Goal: Task Accomplishment & Management: Use online tool/utility

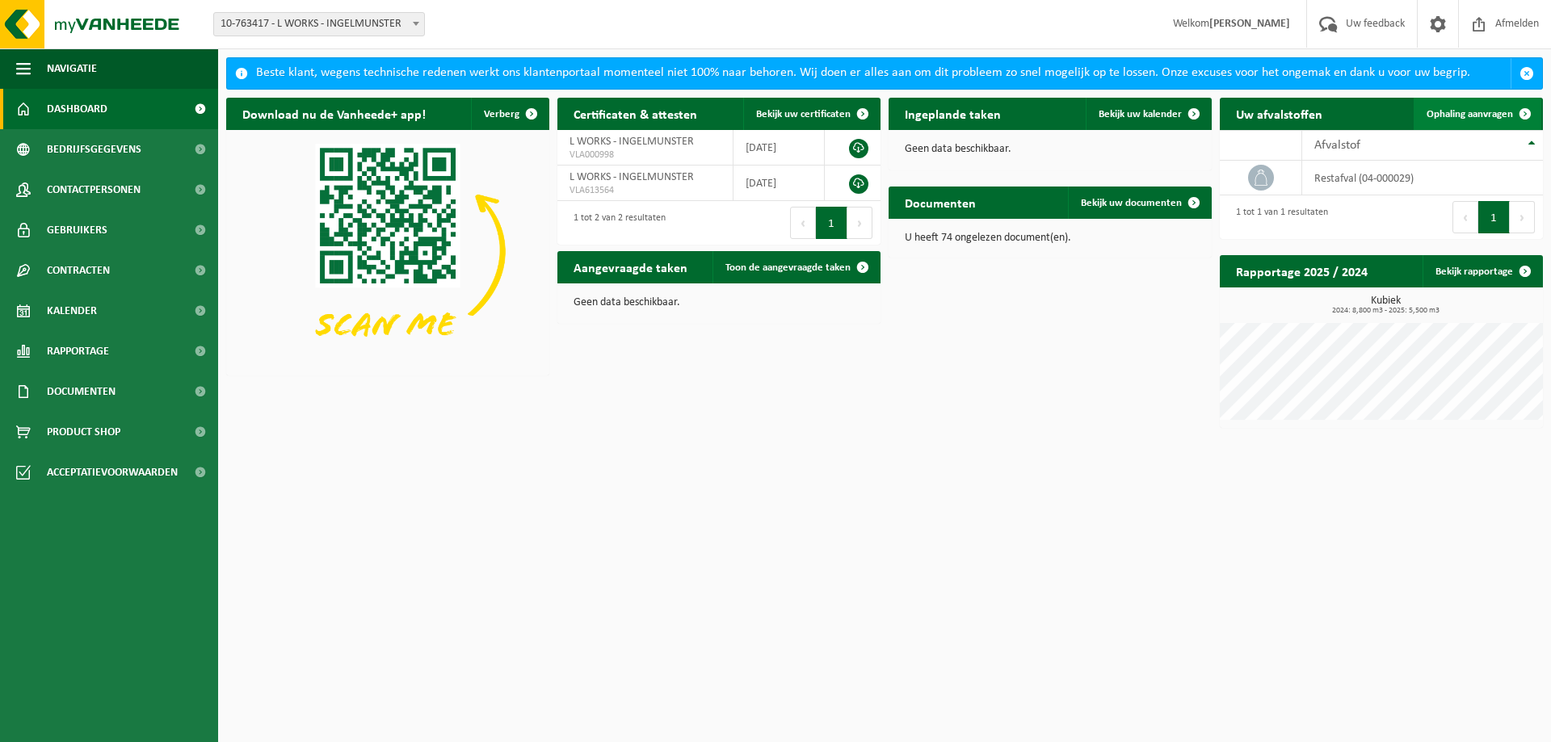
click at [1477, 111] on span "Ophaling aanvragen" at bounding box center [1470, 114] width 86 height 11
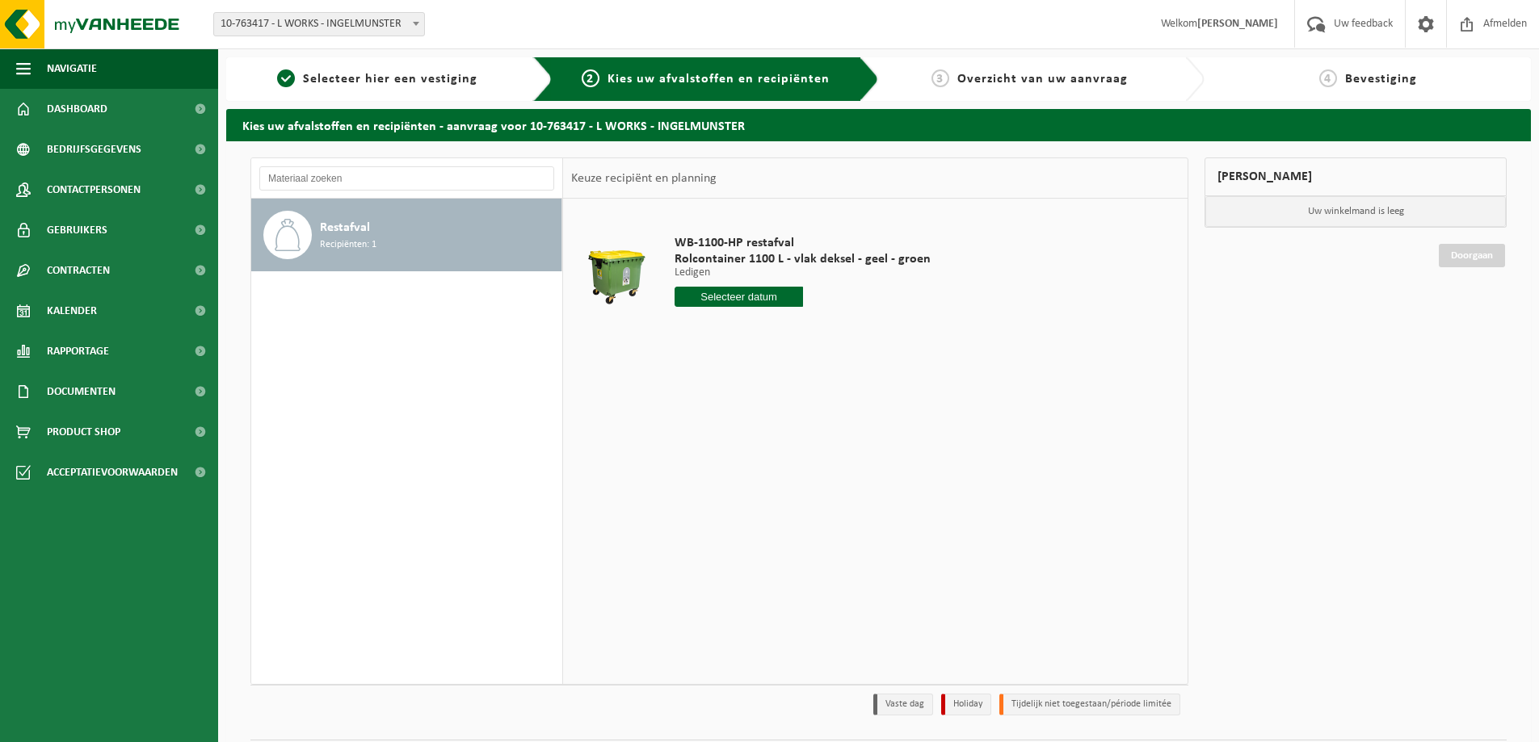
click at [739, 294] on input "text" at bounding box center [739, 297] width 128 height 20
click at [770, 469] on div "21" at bounding box center [775, 466] width 28 height 26
type input "Van 2025-08-21"
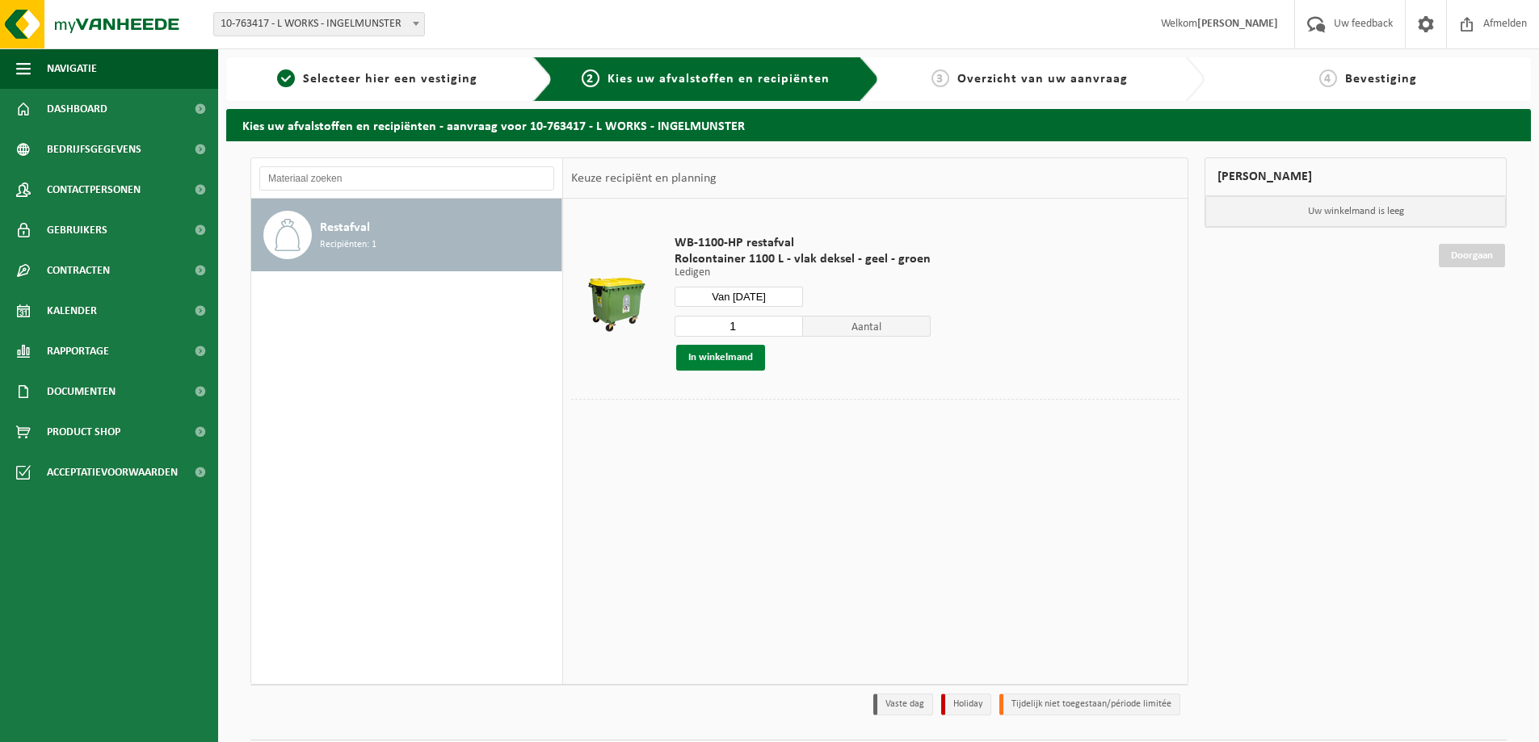
click at [717, 360] on button "In winkelmand" at bounding box center [720, 358] width 89 height 26
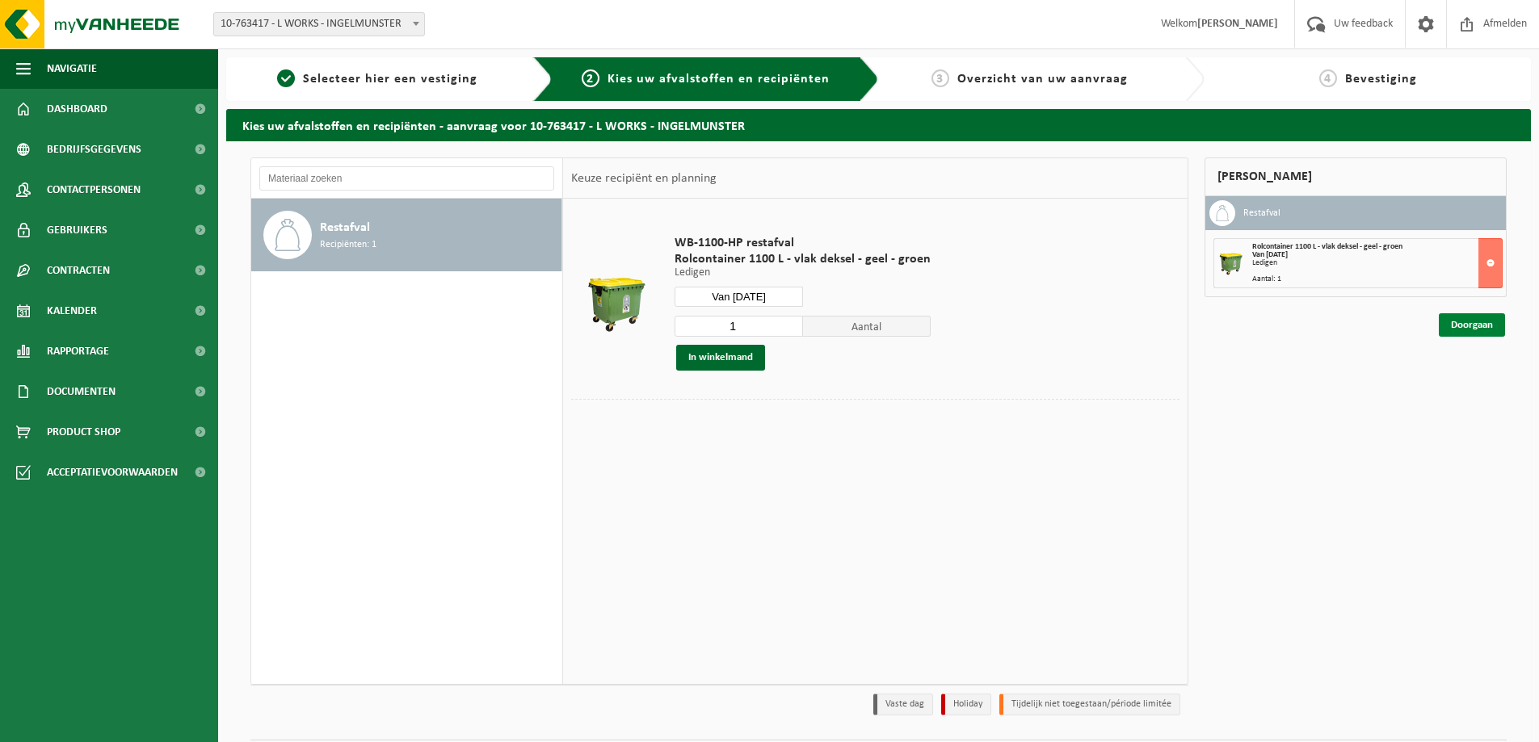
click at [1481, 324] on link "Doorgaan" at bounding box center [1472, 324] width 66 height 23
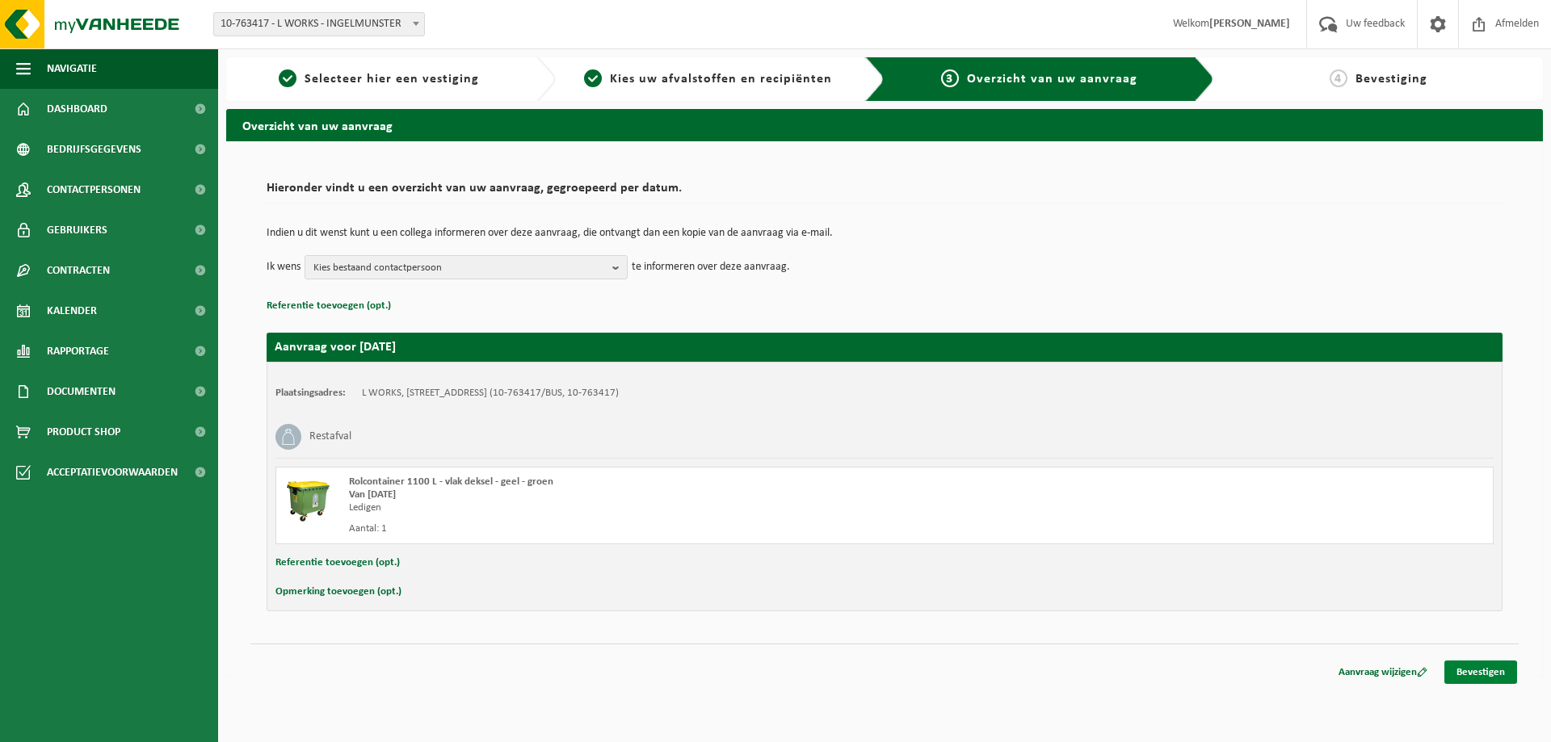
click at [1479, 667] on link "Bevestigen" at bounding box center [1480, 672] width 73 height 23
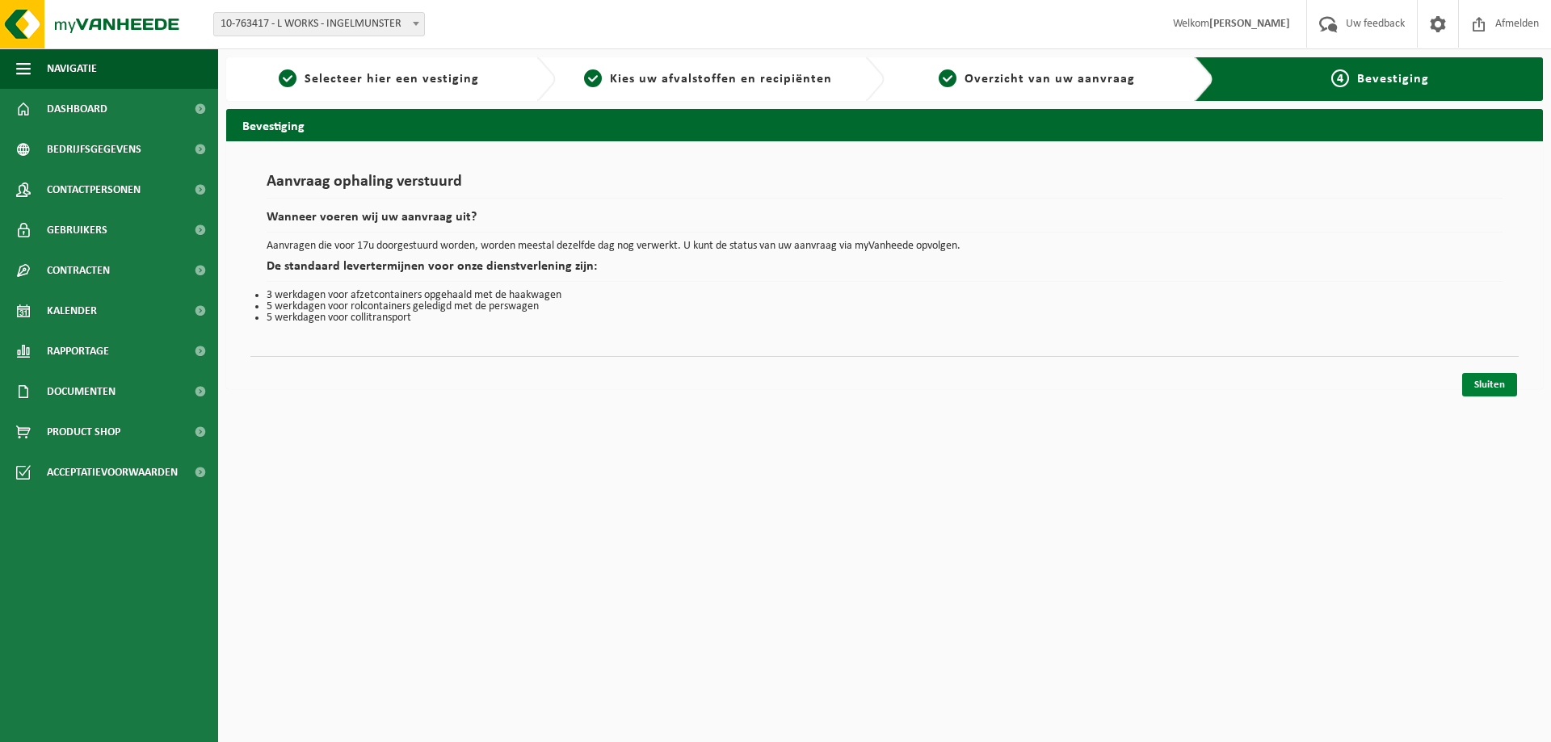
click at [1478, 395] on link "Sluiten" at bounding box center [1489, 384] width 55 height 23
